Goal: Information Seeking & Learning: Learn about a topic

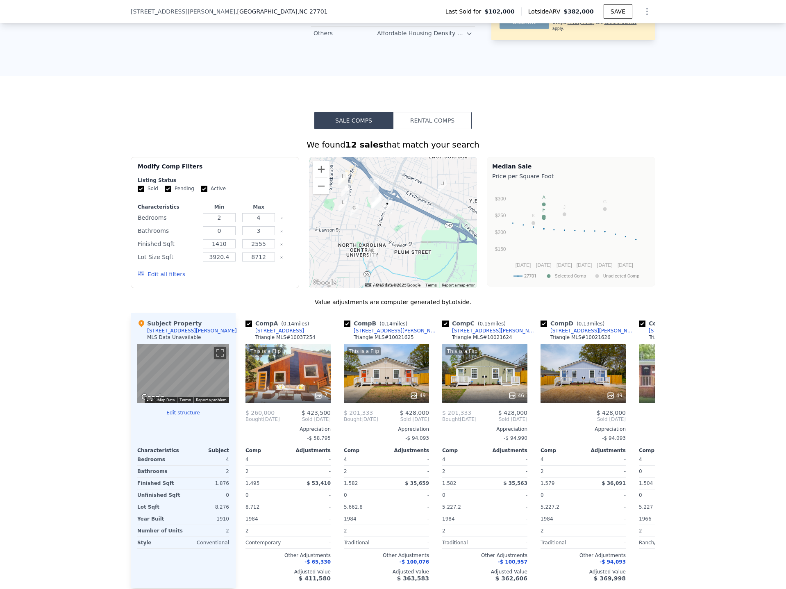
scroll to position [571, 0]
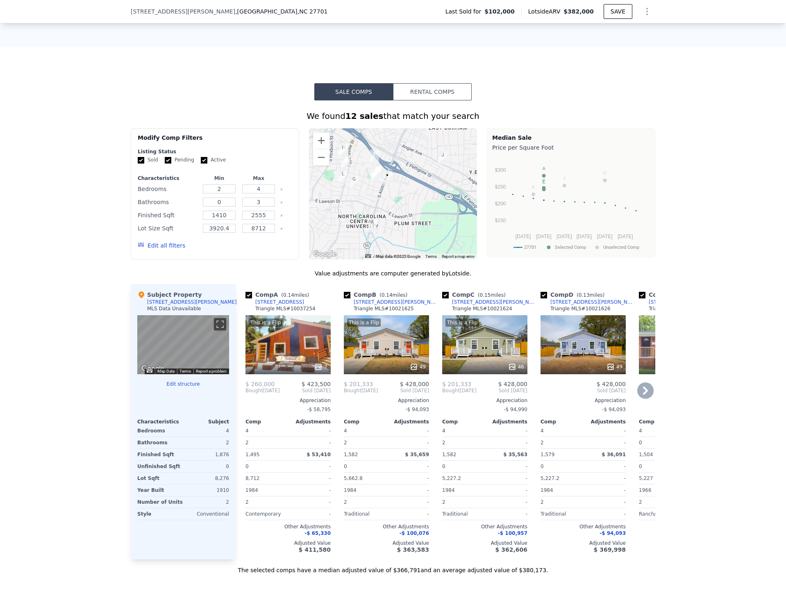
click at [291, 369] on div "7" at bounding box center [288, 367] width 78 height 8
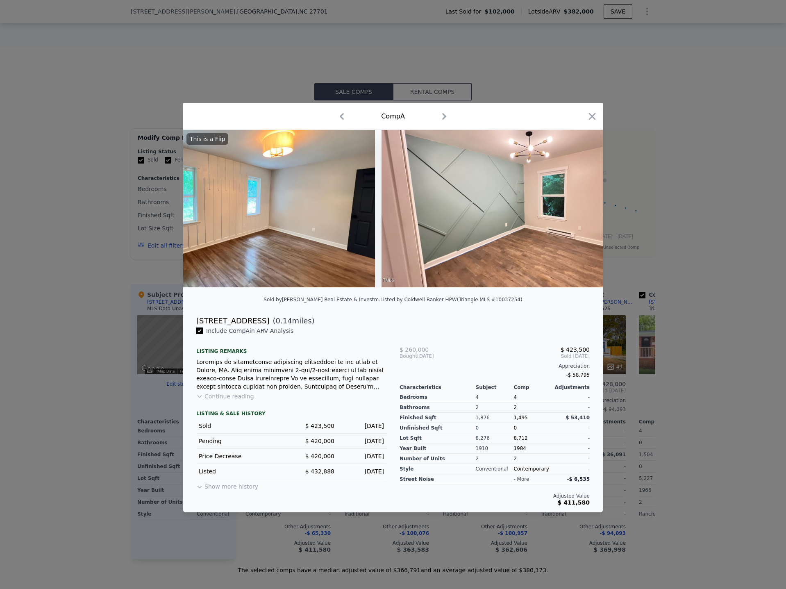
scroll to position [0, 1343]
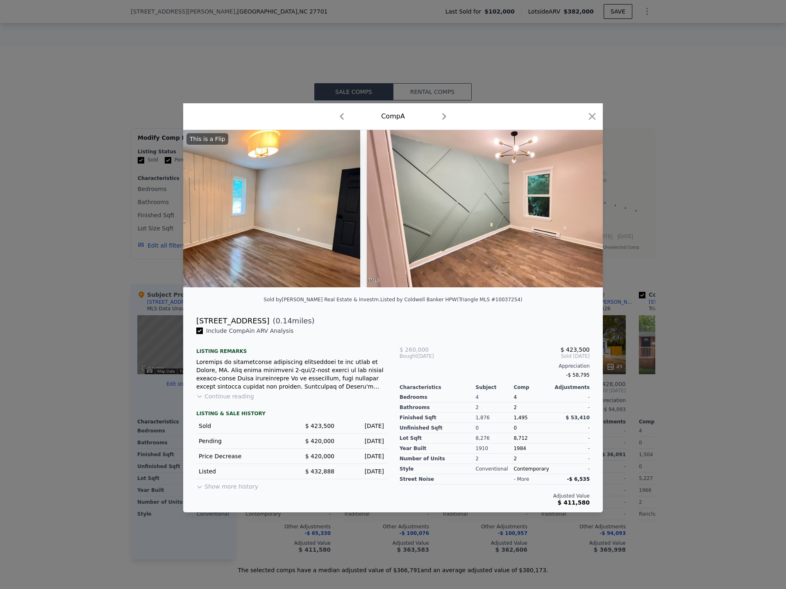
click at [713, 320] on div at bounding box center [393, 294] width 786 height 589
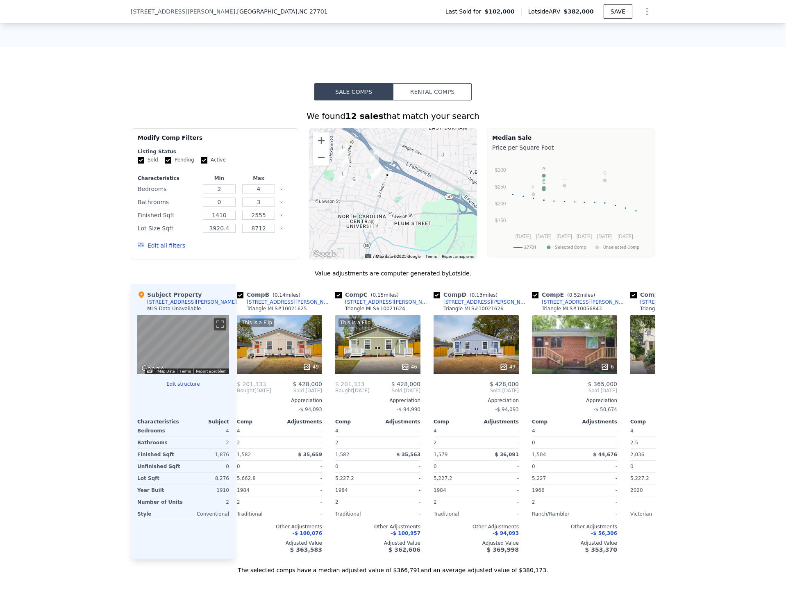
scroll to position [0, 129]
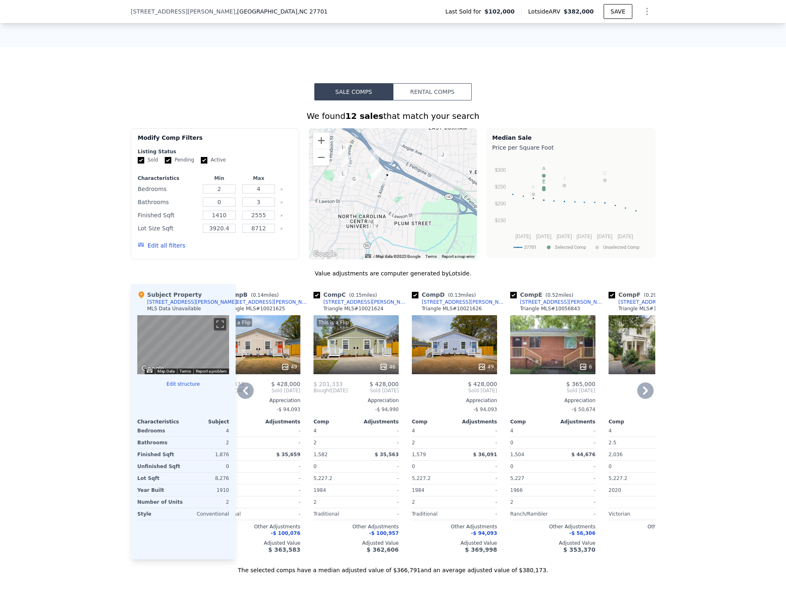
click at [450, 368] on div at bounding box center [454, 366] width 85 height 15
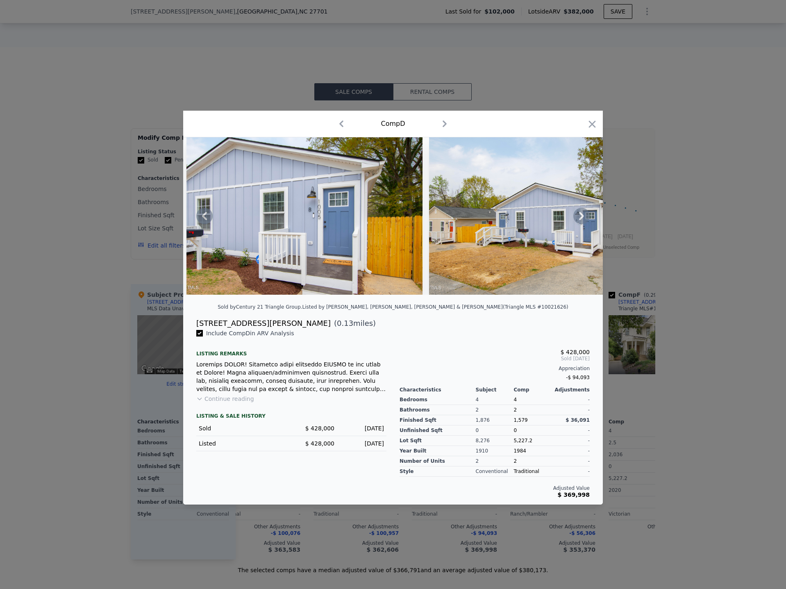
scroll to position [0, 6457]
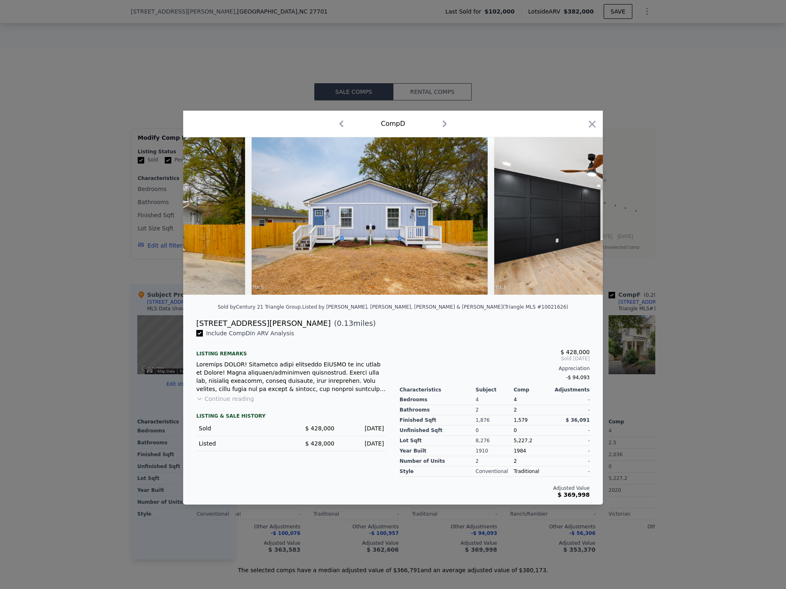
click at [702, 451] on div at bounding box center [393, 294] width 786 height 589
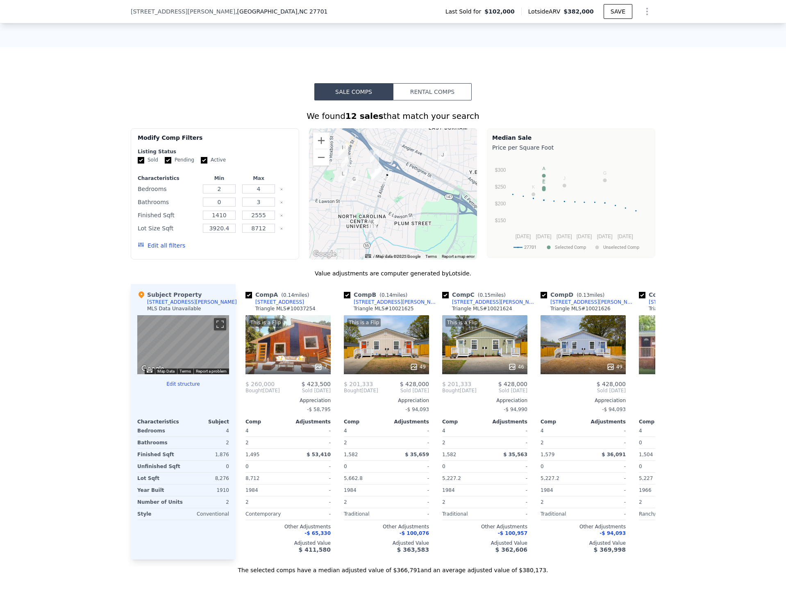
click at [423, 94] on button "Rental Comps" at bounding box center [432, 91] width 79 height 17
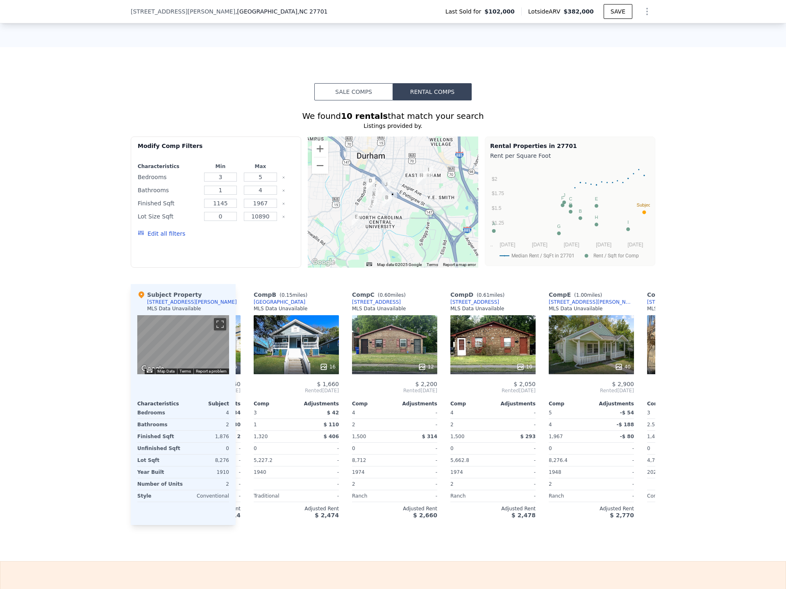
scroll to position [0, 109]
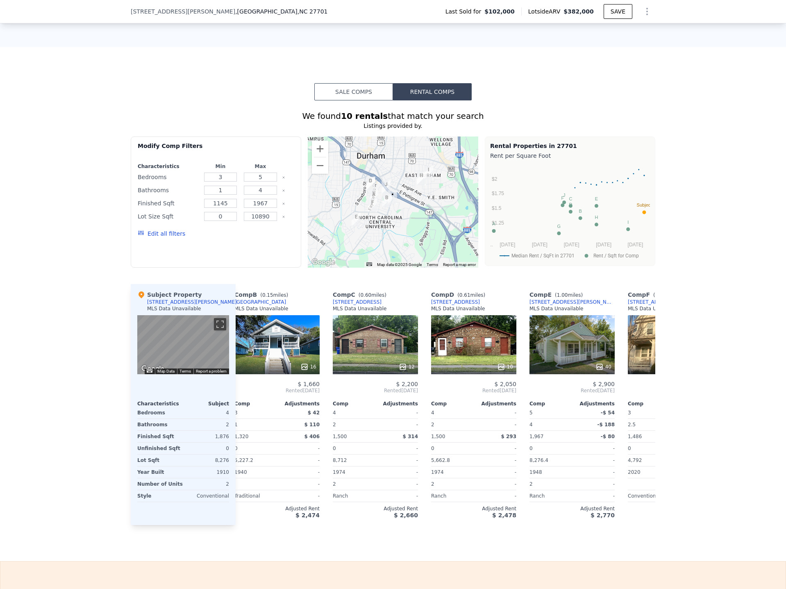
click at [332, 93] on button "Sale Comps" at bounding box center [353, 91] width 79 height 17
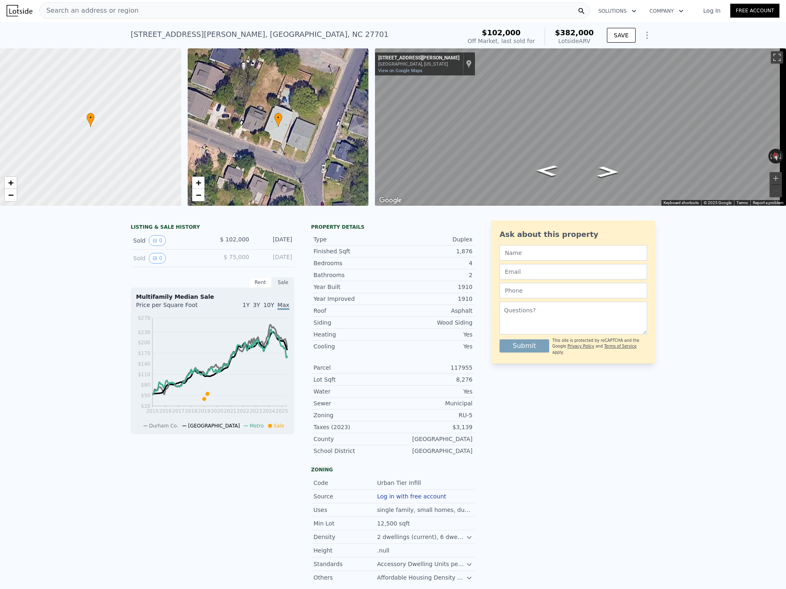
scroll to position [0, 0]
click at [121, 13] on span "Search an address or region" at bounding box center [89, 12] width 99 height 10
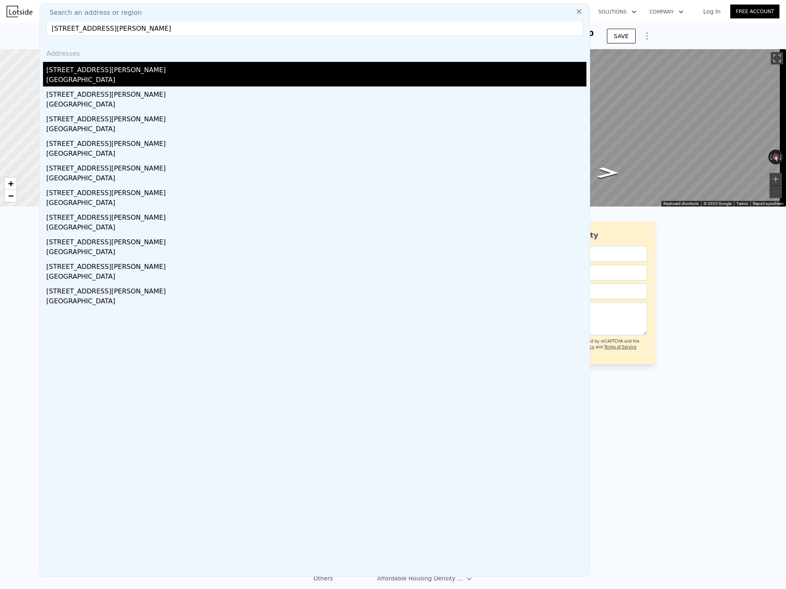
type input "[STREET_ADDRESS][PERSON_NAME]"
click at [97, 70] on div "[STREET_ADDRESS][PERSON_NAME]" at bounding box center [316, 68] width 540 height 13
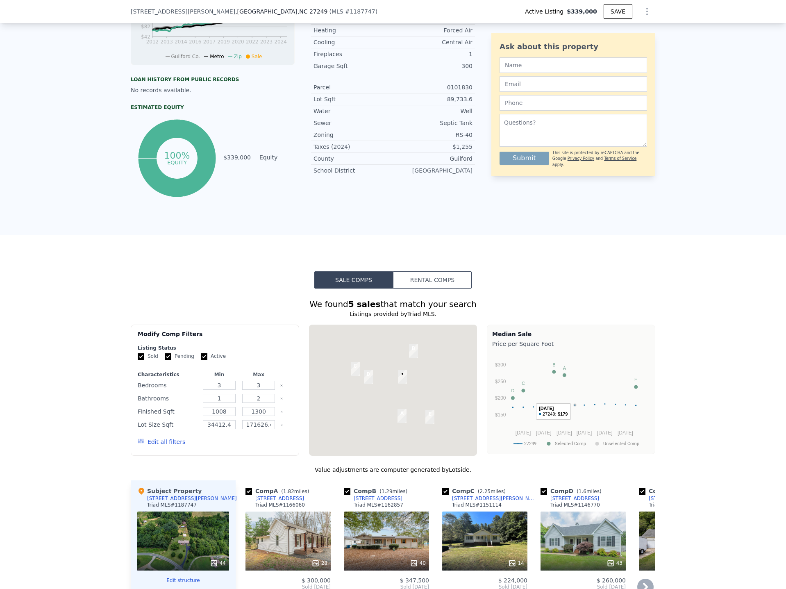
scroll to position [571, 0]
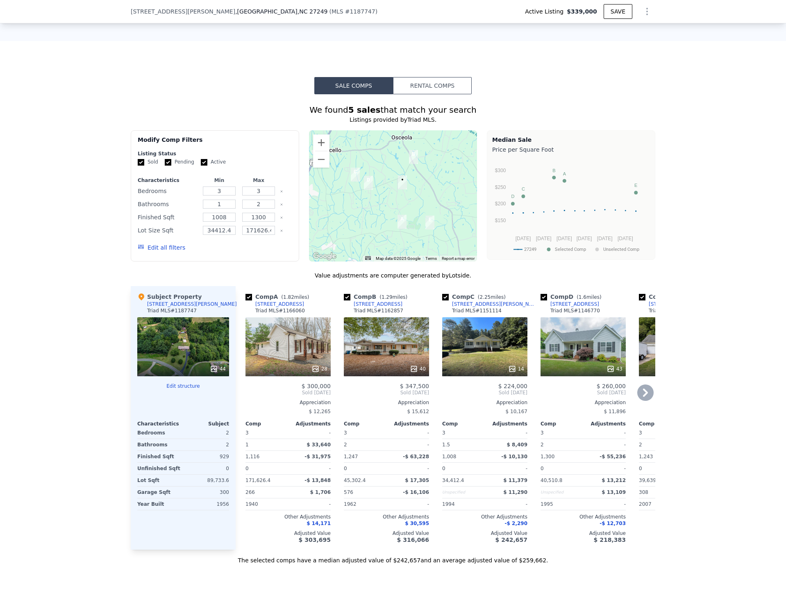
click at [287, 359] on div "28" at bounding box center [288, 346] width 85 height 59
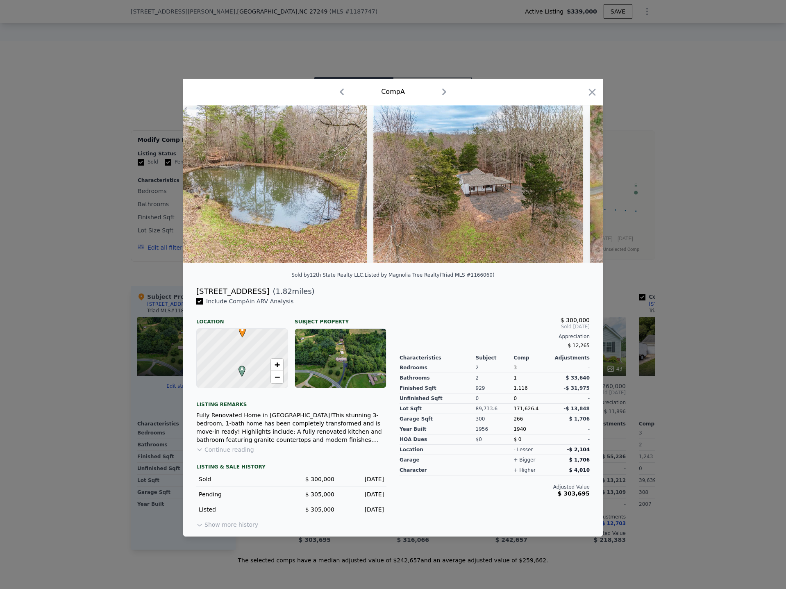
scroll to position [0, 5750]
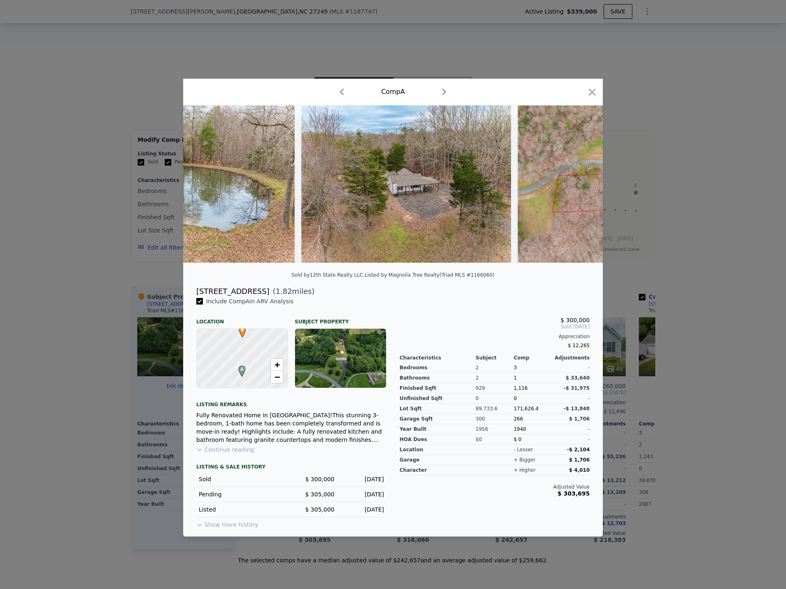
click at [674, 355] on div at bounding box center [393, 294] width 786 height 589
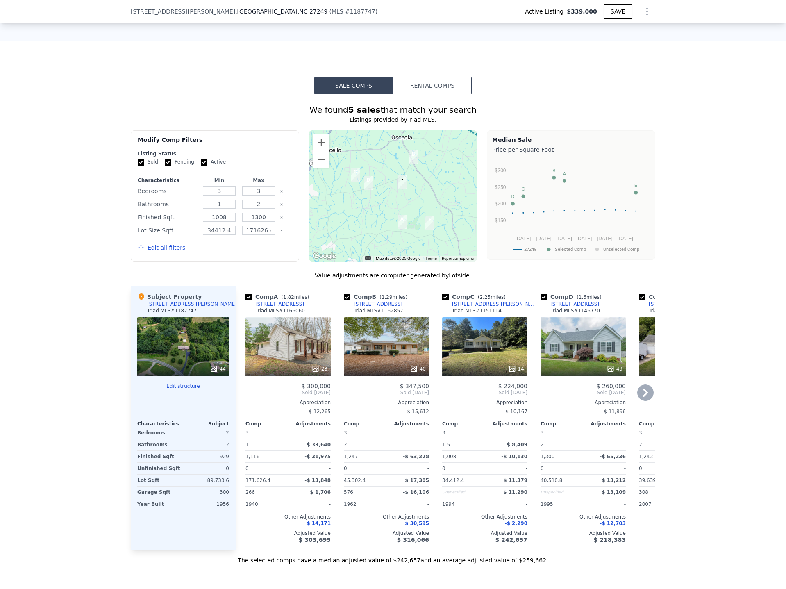
click at [585, 357] on div "43" at bounding box center [583, 346] width 85 height 59
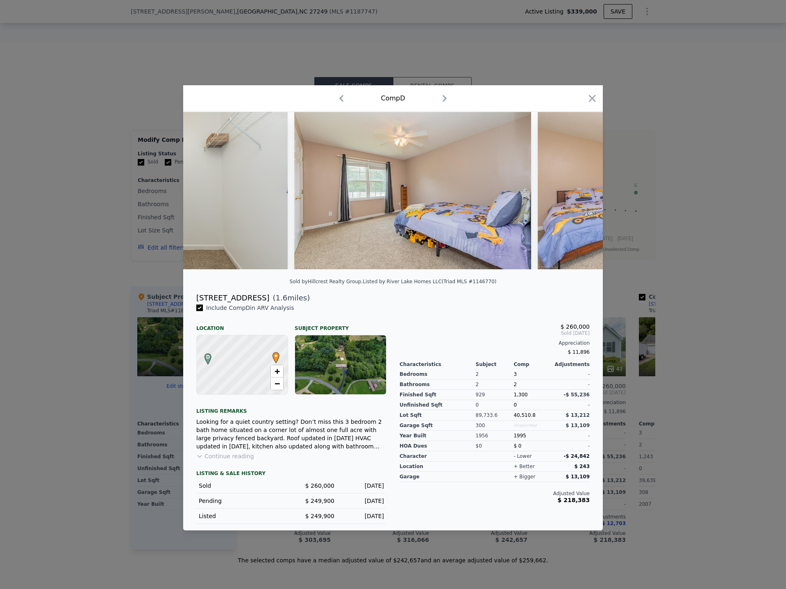
scroll to position [0, 7270]
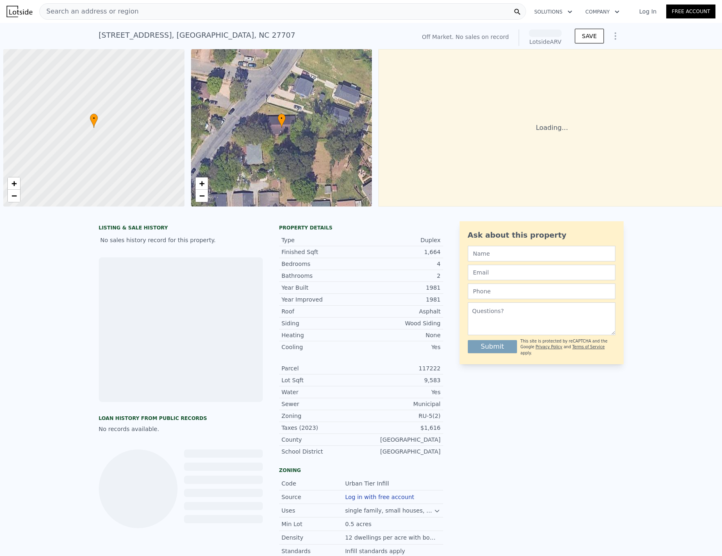
scroll to position [0, 3]
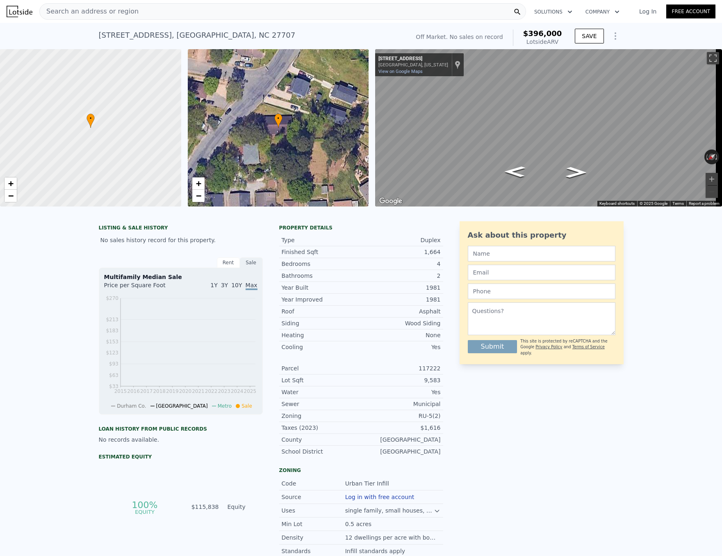
click at [77, 12] on span "Search an address or region" at bounding box center [89, 12] width 99 height 10
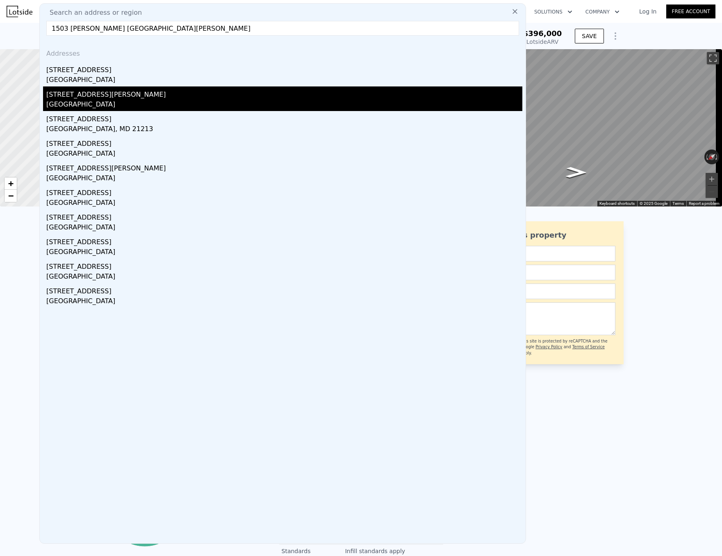
type input "1503 fay st durham"
click at [122, 105] on div "Durham, NC 27701" at bounding box center [284, 105] width 476 height 11
